Goal: Information Seeking & Learning: Learn about a topic

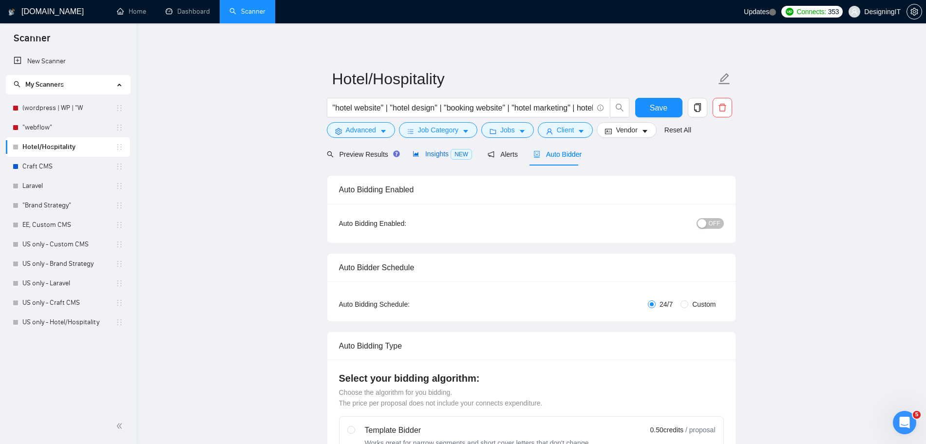
click at [437, 156] on span "Insights NEW" at bounding box center [442, 154] width 59 height 8
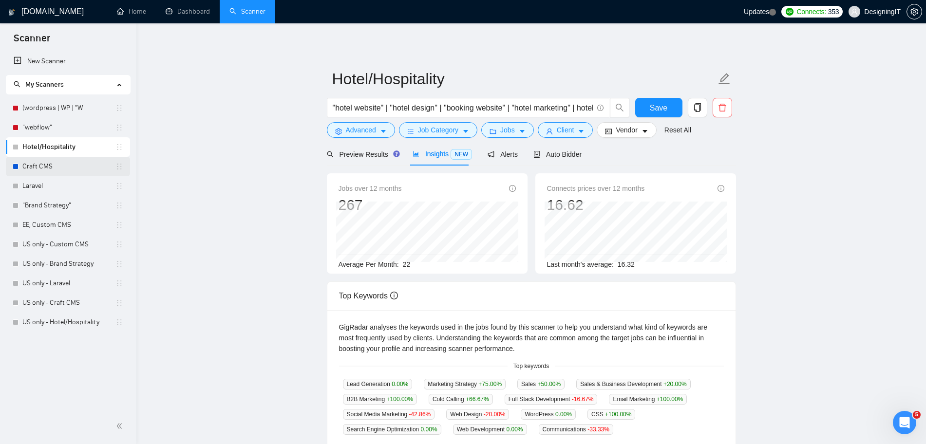
click at [54, 163] on link "Craft CMS" at bounding box center [68, 166] width 93 height 19
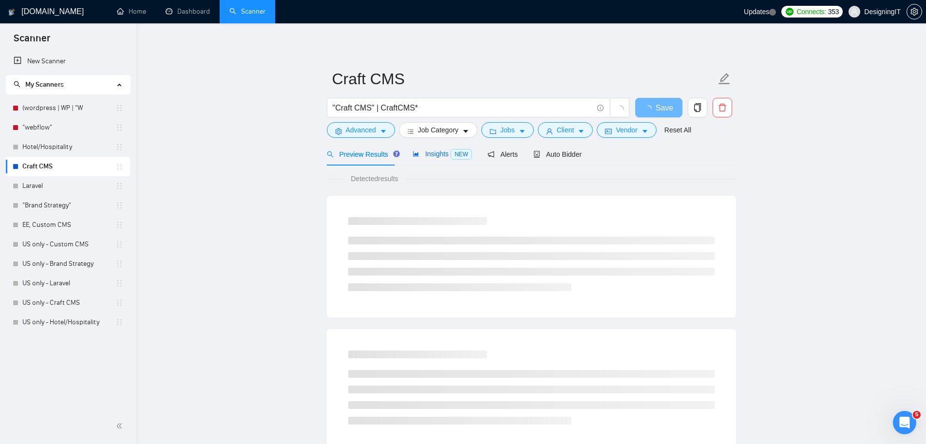
click at [427, 154] on span "Insights NEW" at bounding box center [442, 154] width 59 height 8
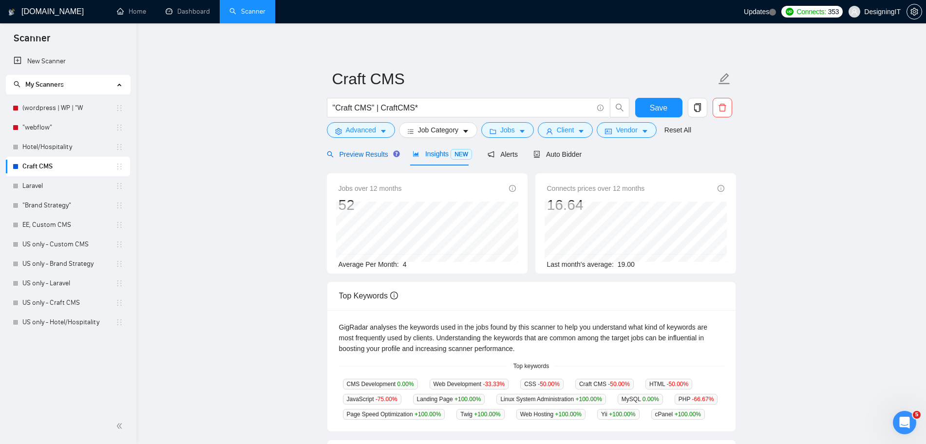
click at [362, 155] on span "Preview Results" at bounding box center [362, 155] width 70 height 8
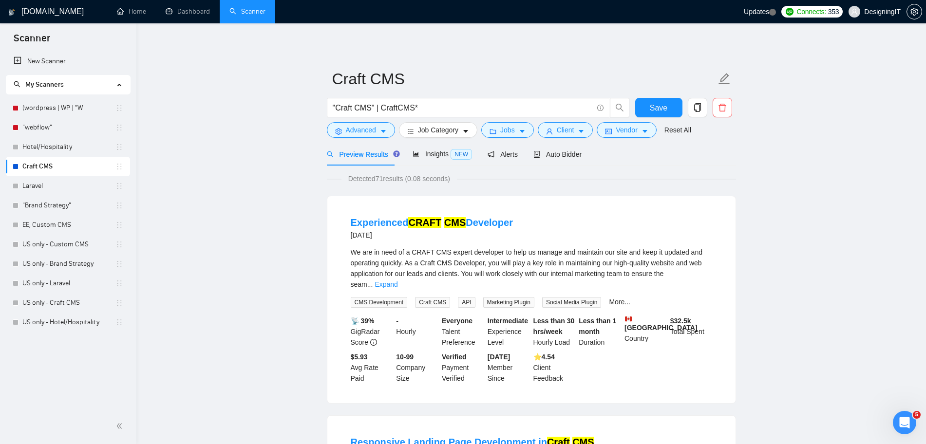
click at [52, 191] on link "Laravel" at bounding box center [68, 185] width 93 height 19
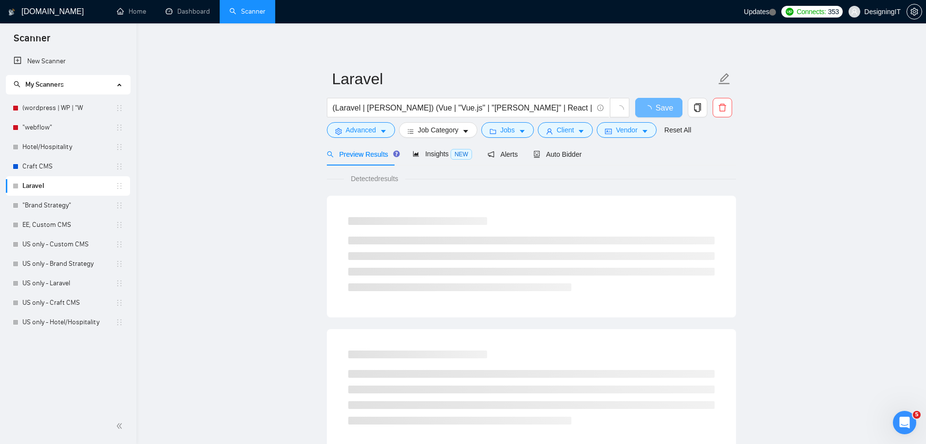
click at [53, 191] on link "Laravel" at bounding box center [68, 185] width 93 height 19
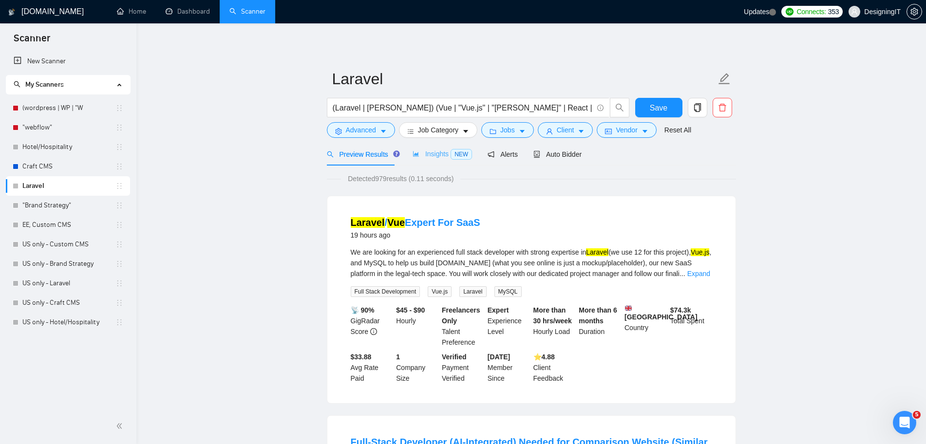
click at [430, 147] on div "Insights NEW" at bounding box center [442, 154] width 59 height 23
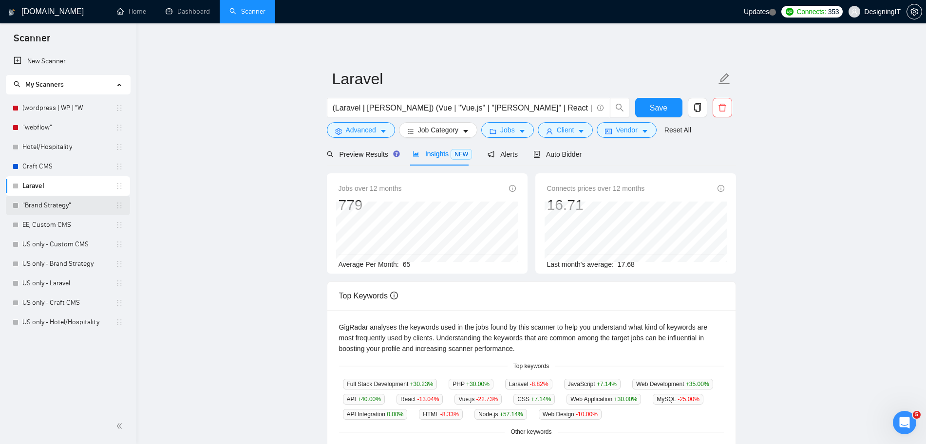
click at [83, 209] on link ""Brand Strategy"" at bounding box center [68, 205] width 93 height 19
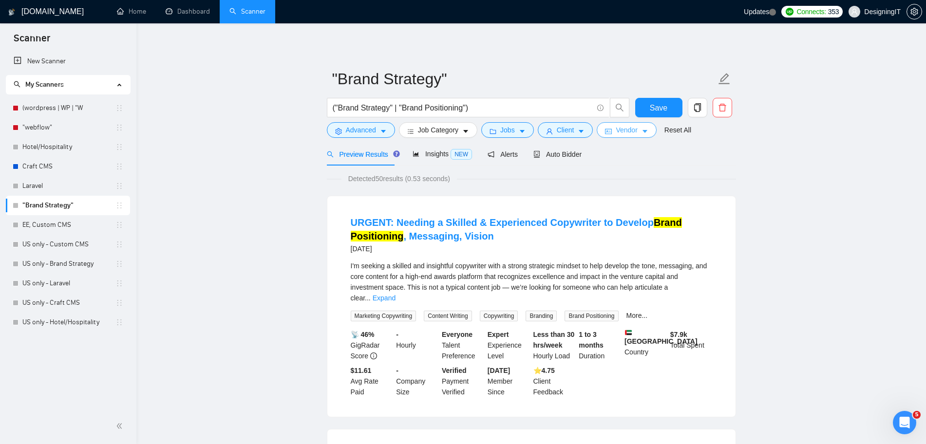
click at [621, 130] on span "Vendor" at bounding box center [626, 130] width 21 height 11
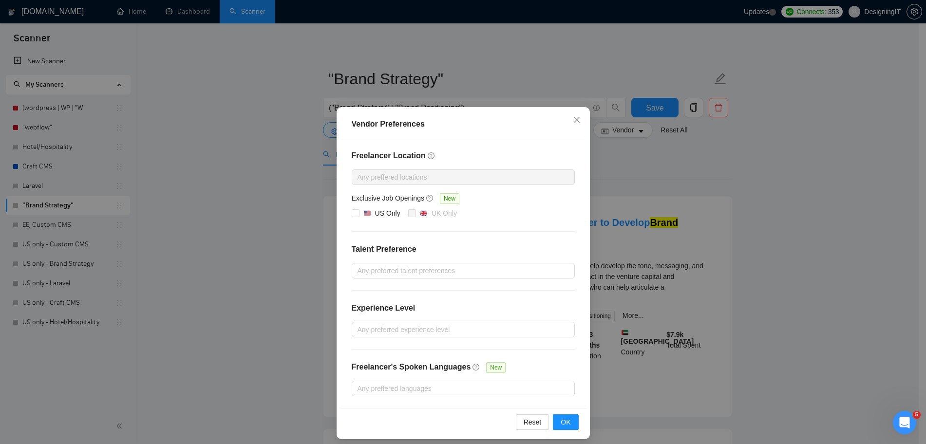
click at [837, 117] on div "Vendor Preferences Freelancer Location Any preffered locations Exclusive Job Op…" at bounding box center [463, 222] width 926 height 444
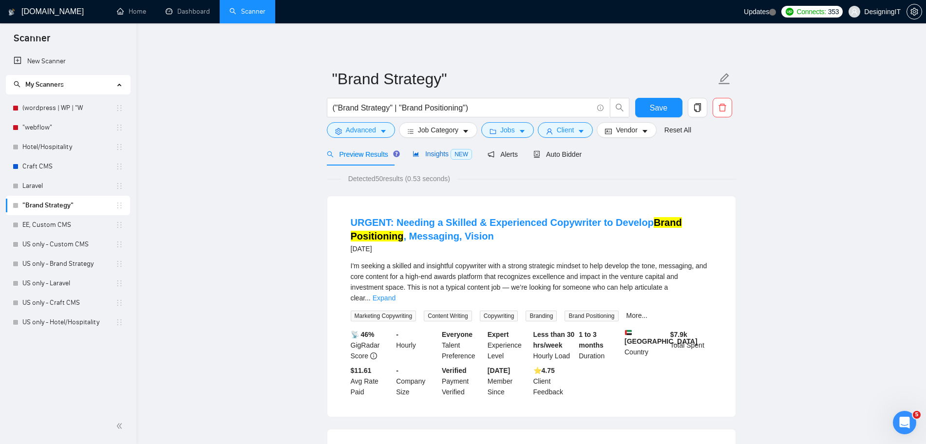
click at [426, 157] on span "Insights NEW" at bounding box center [442, 154] width 59 height 8
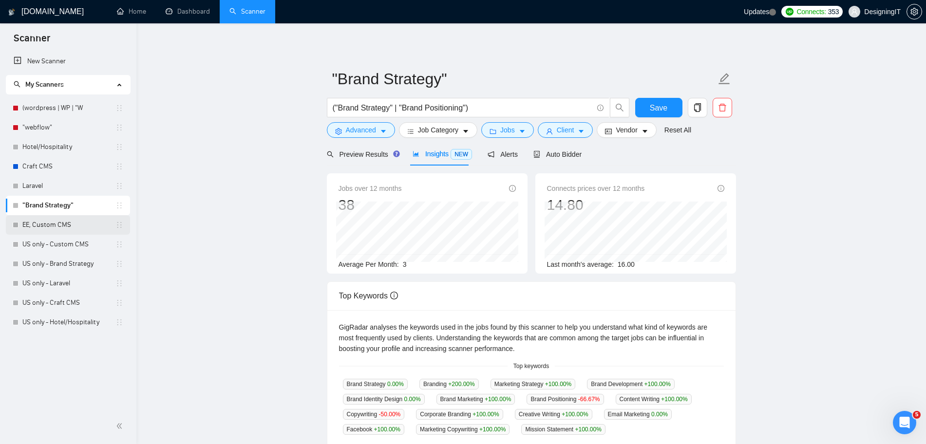
click at [71, 225] on link "EE, Custom CMS" at bounding box center [68, 224] width 93 height 19
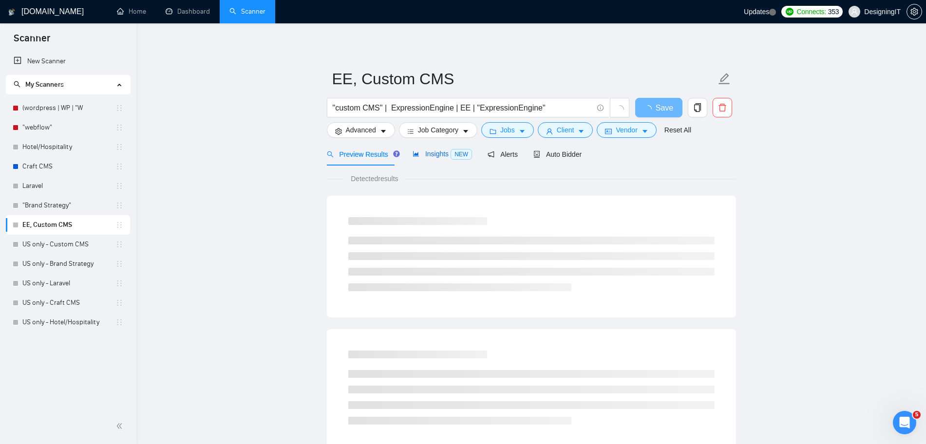
click at [434, 156] on span "Insights NEW" at bounding box center [442, 154] width 59 height 8
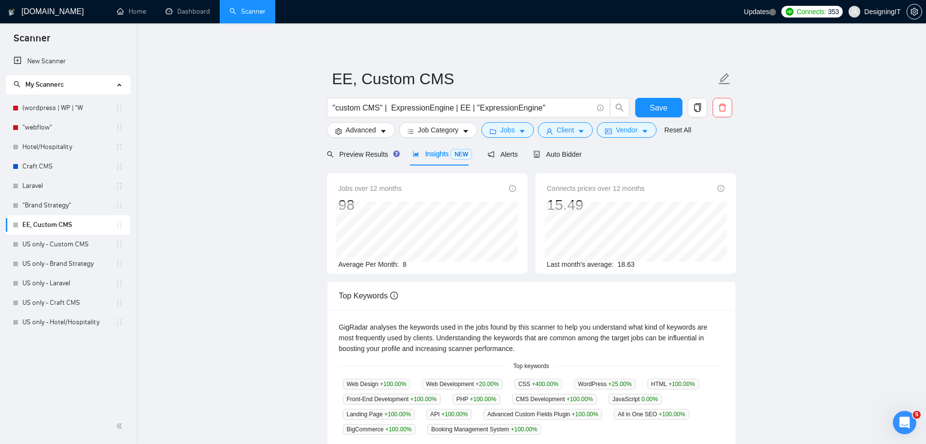
click at [210, 117] on main "EE, Custom CMS "custom CMS" | ExpressionEngine | EE | "ExpressionEngine" Save A…" at bounding box center [531, 373] width 759 height 669
